Goal: Task Accomplishment & Management: Complete application form

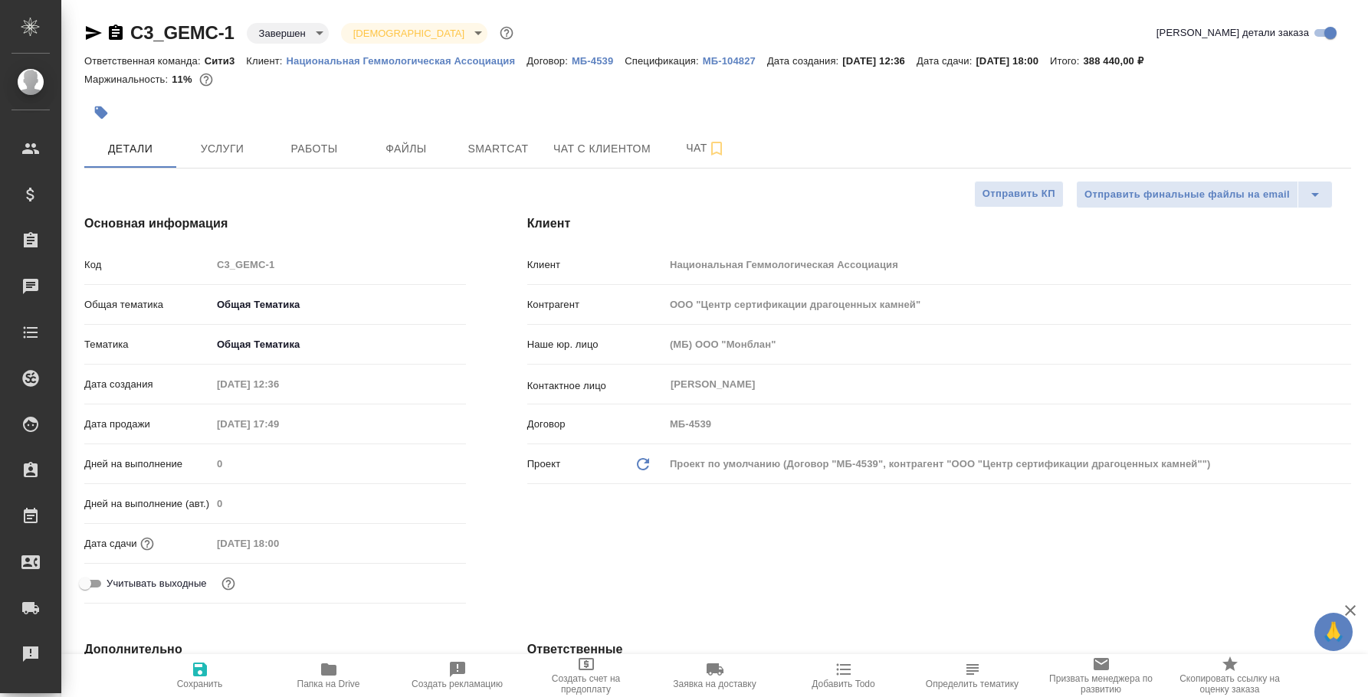
select select "RU"
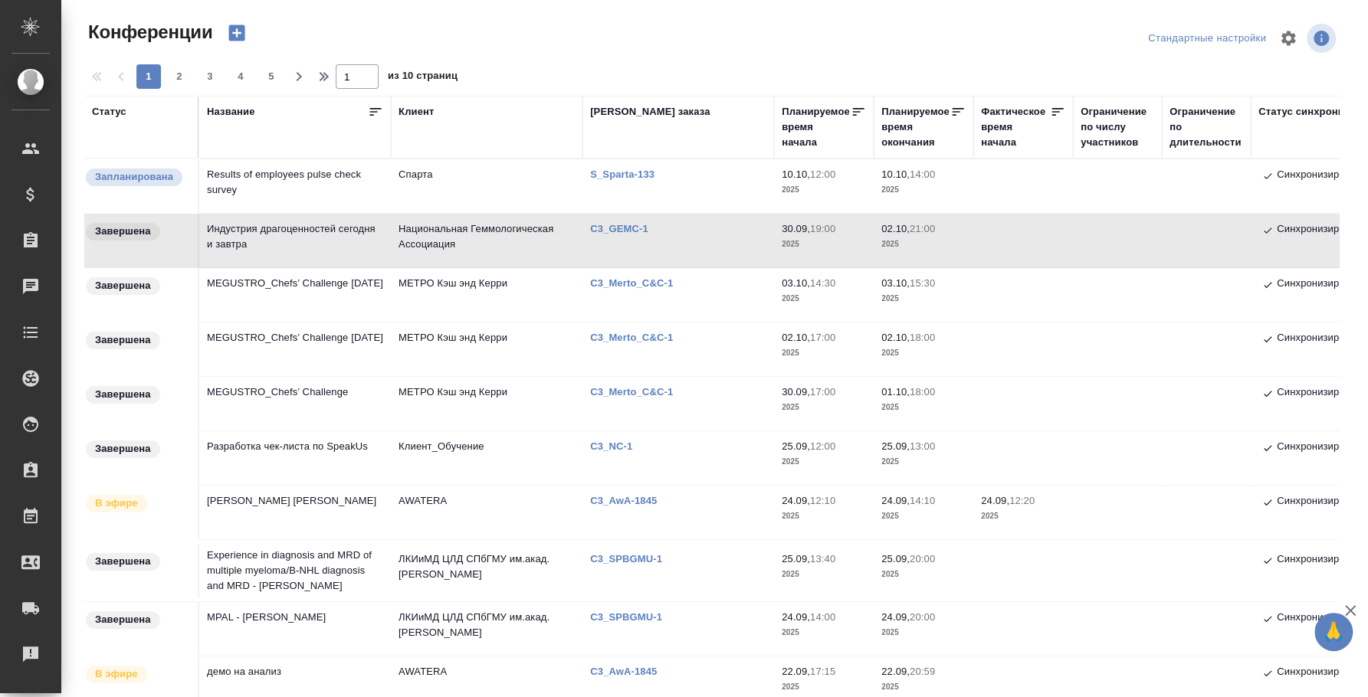
click at [642, 227] on p "C3_GEMC-1" at bounding box center [625, 228] width 70 height 11
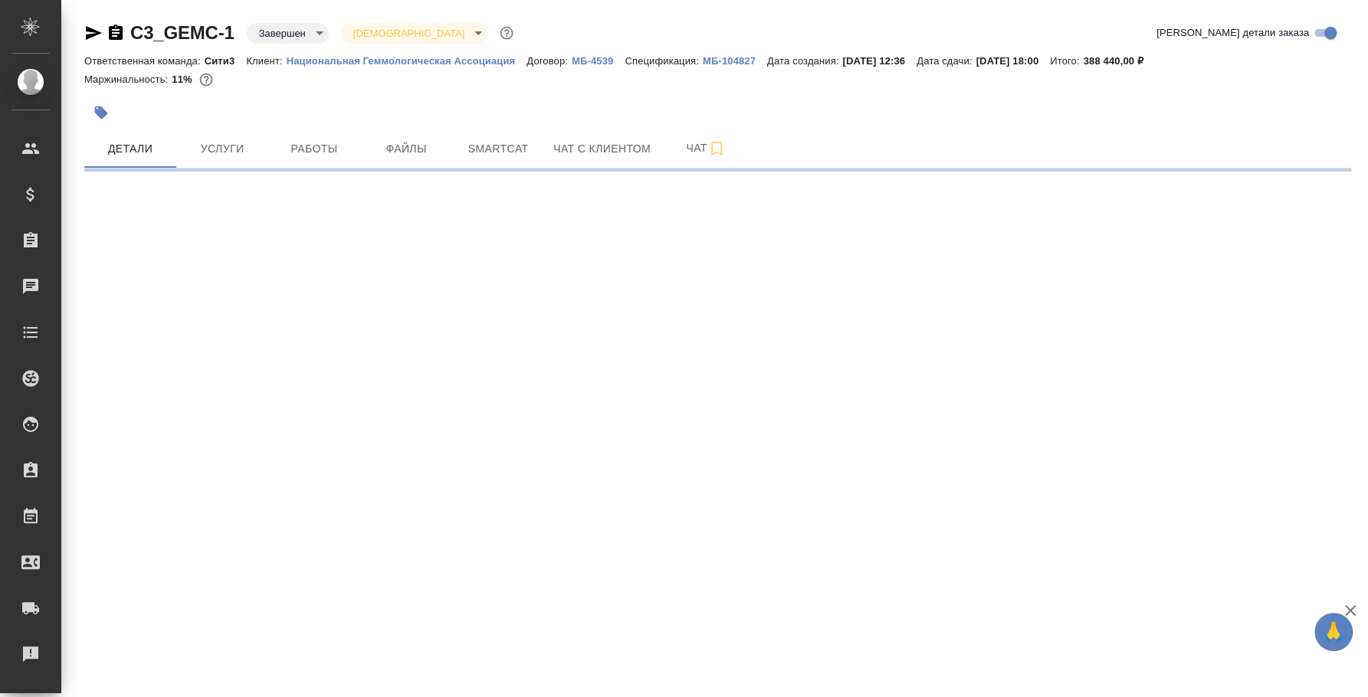
select select "RU"
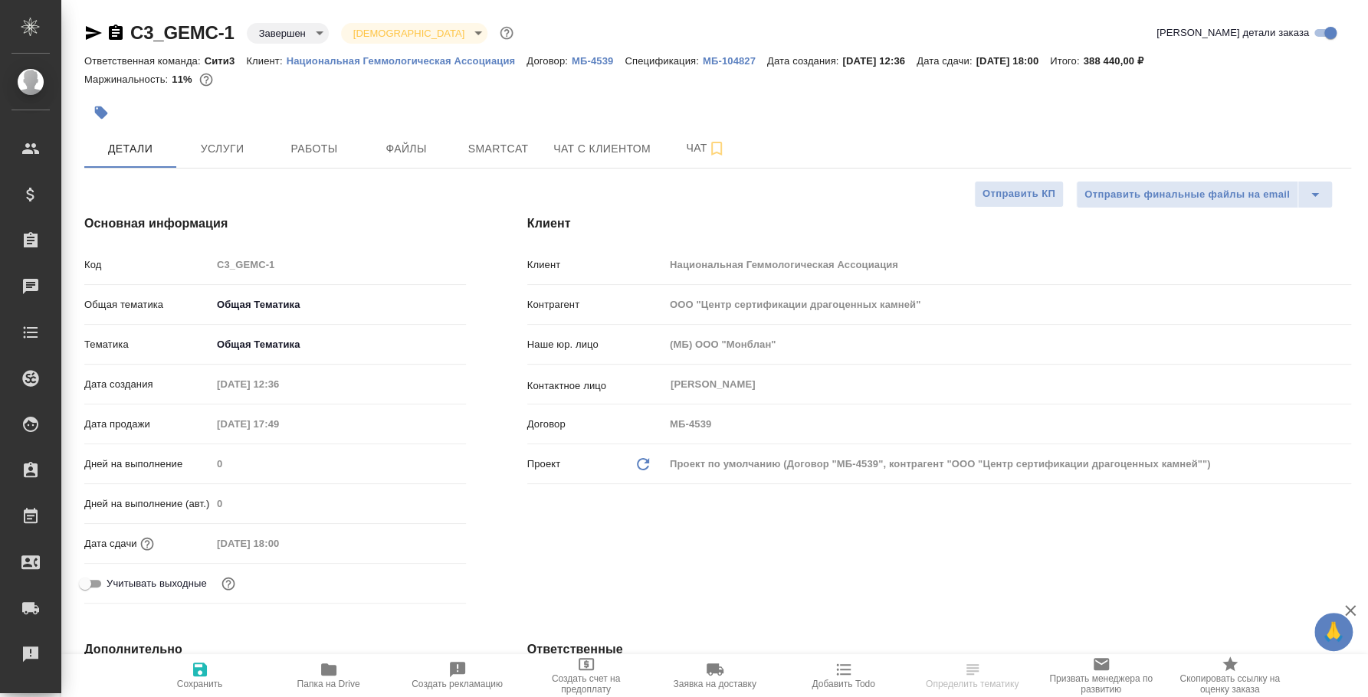
type textarea "x"
type input "[PERSON_NAME]"
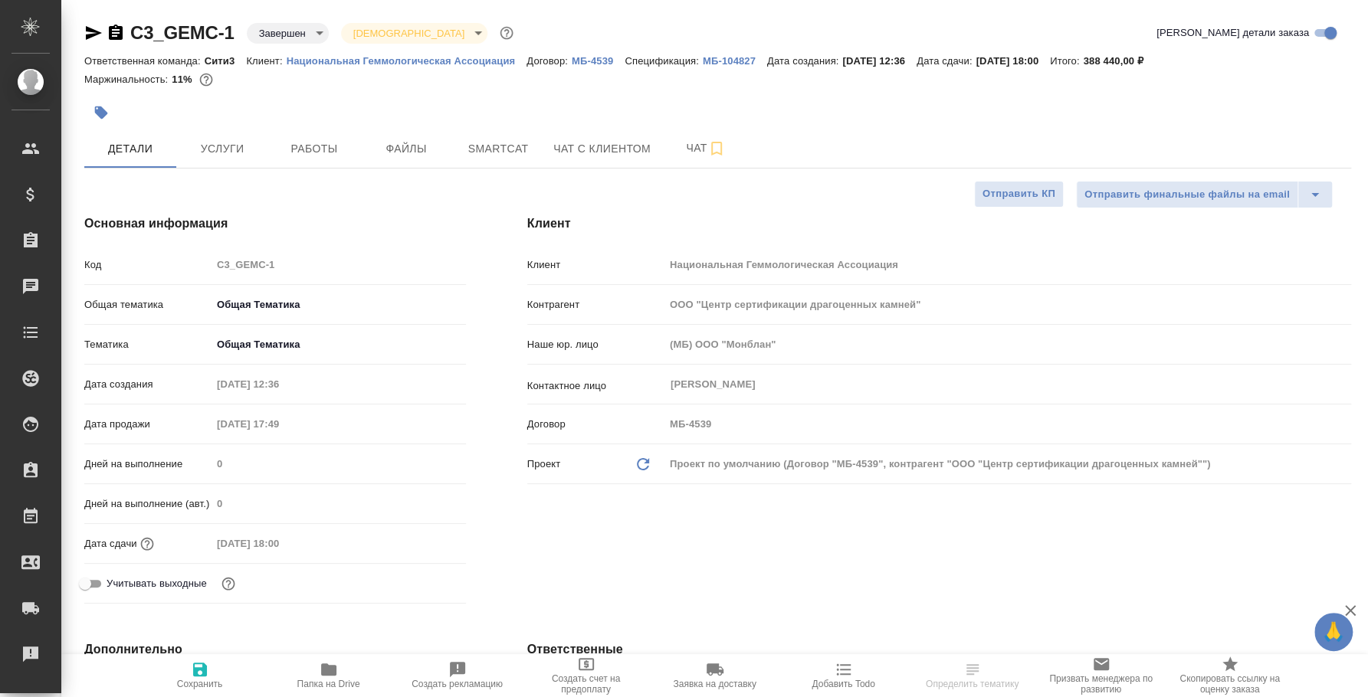
type input "[PERSON_NAME]"
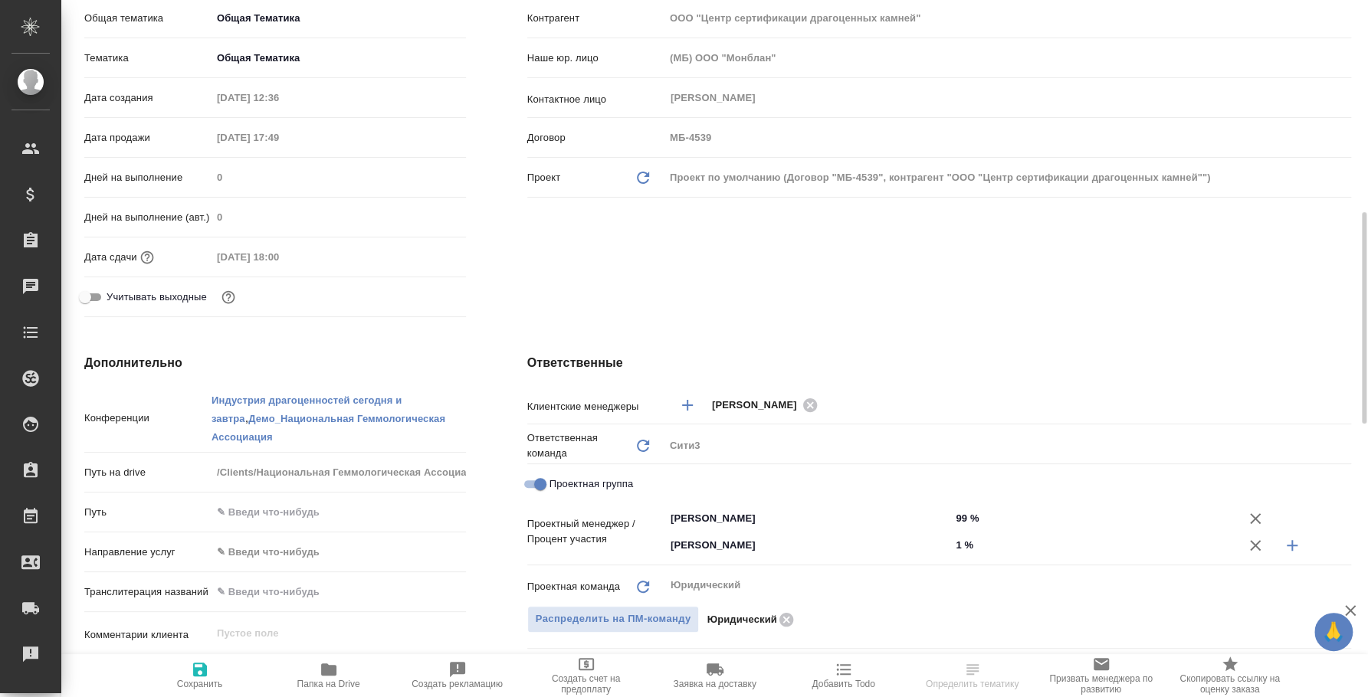
scroll to position [382, 0]
